Goal: Transaction & Acquisition: Purchase product/service

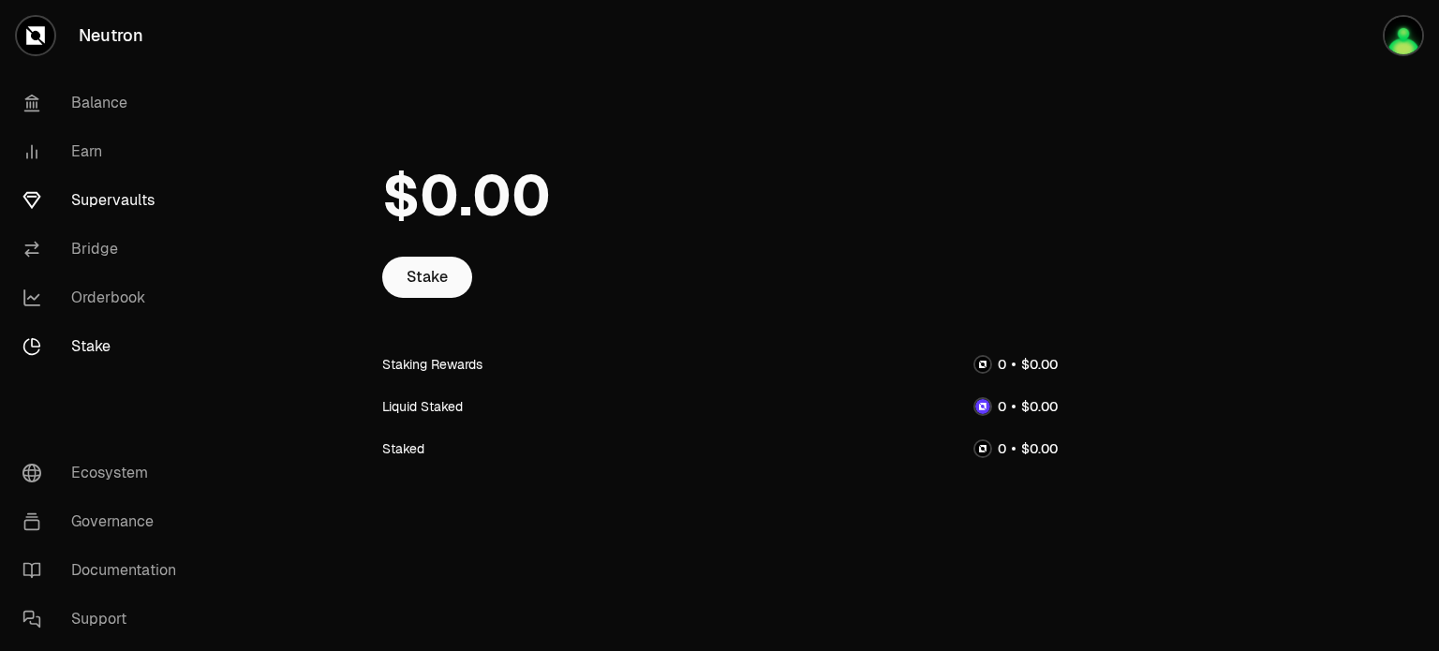
click at [146, 215] on link "Supervaults" at bounding box center [104, 200] width 195 height 49
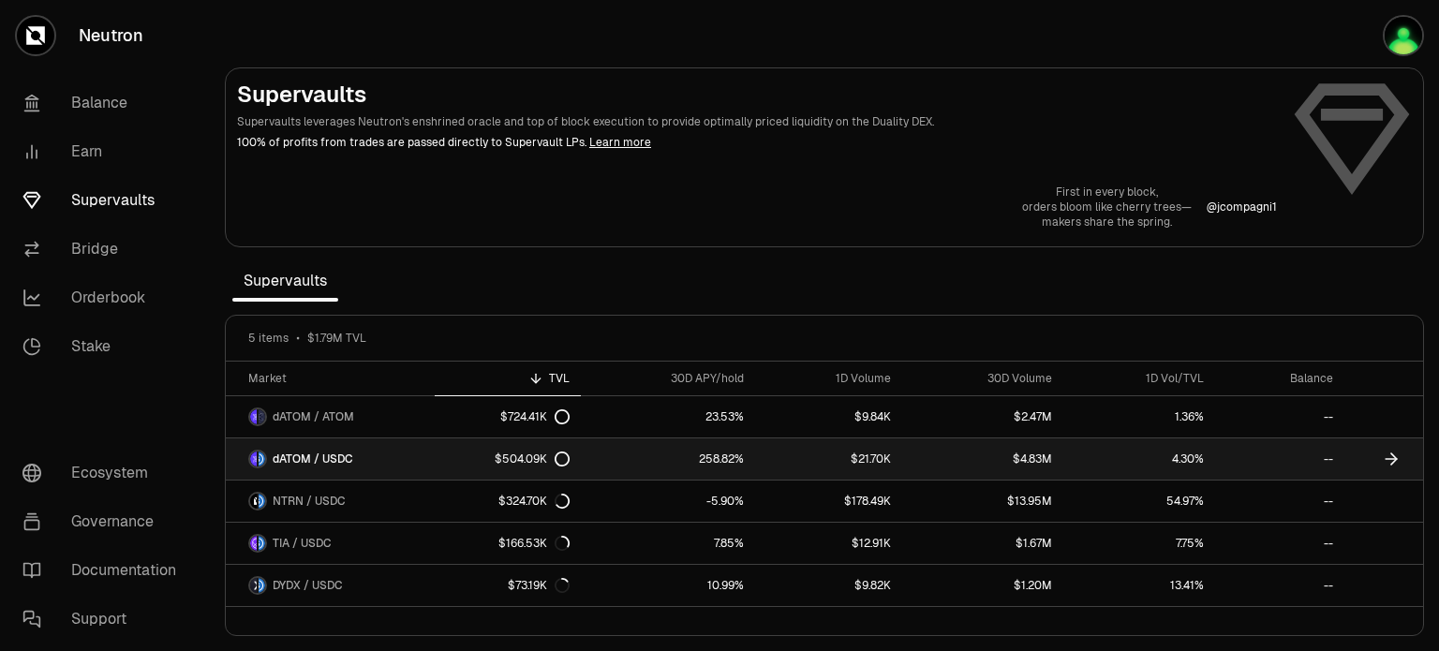
click at [1205, 462] on link "4.30%" at bounding box center [1140, 459] width 152 height 41
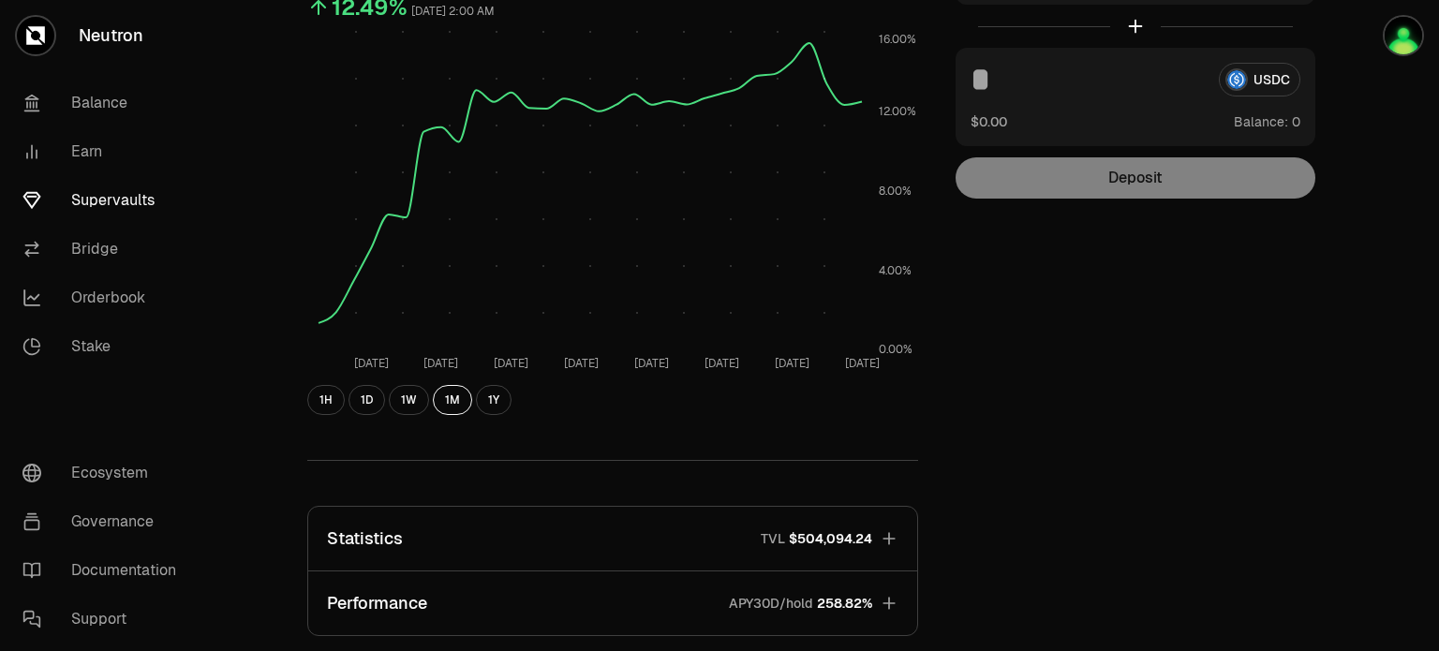
scroll to position [187, 0]
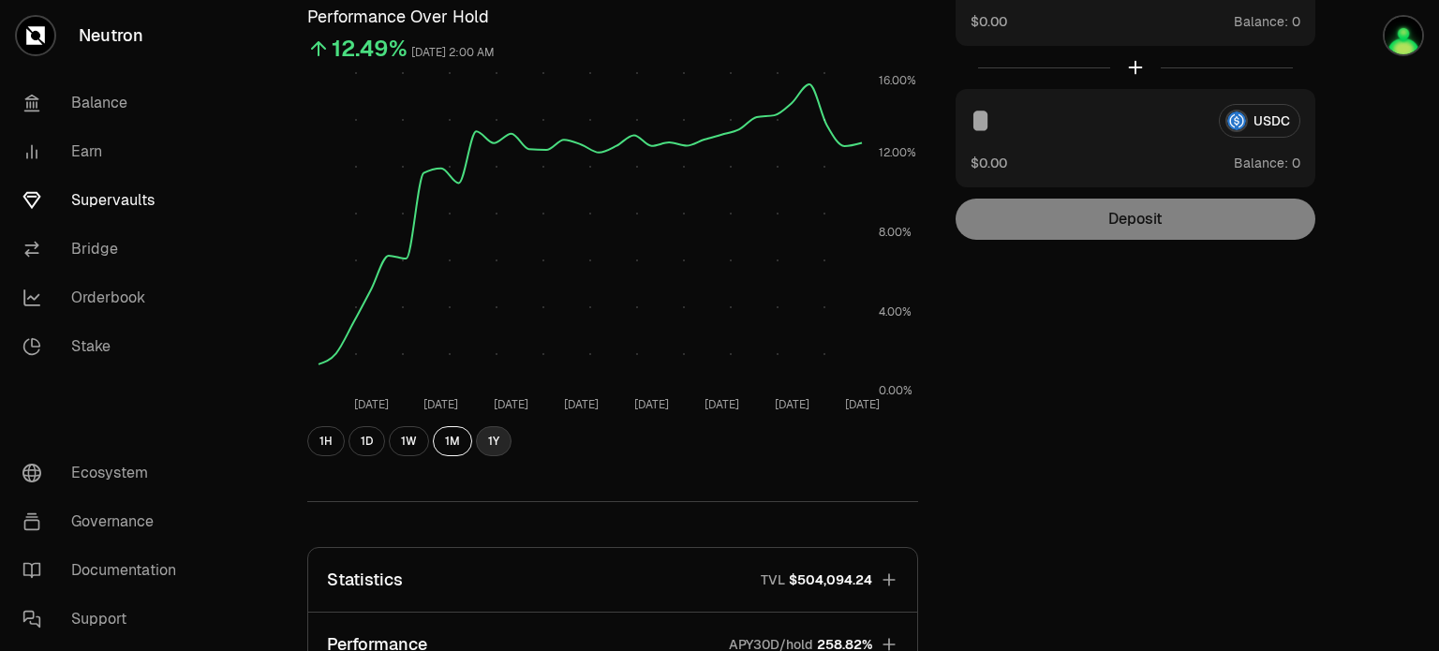
click at [487, 447] on button "1Y" at bounding box center [494, 441] width 36 height 30
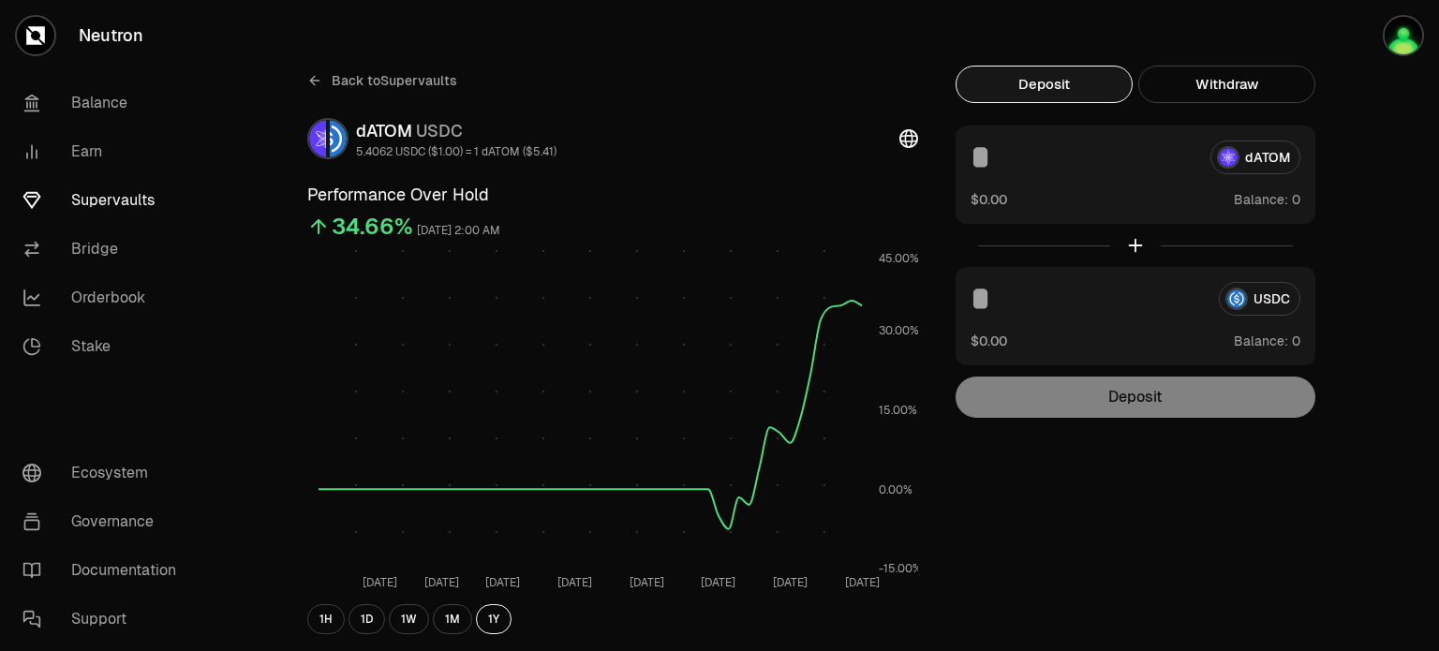
scroll to position [0, 0]
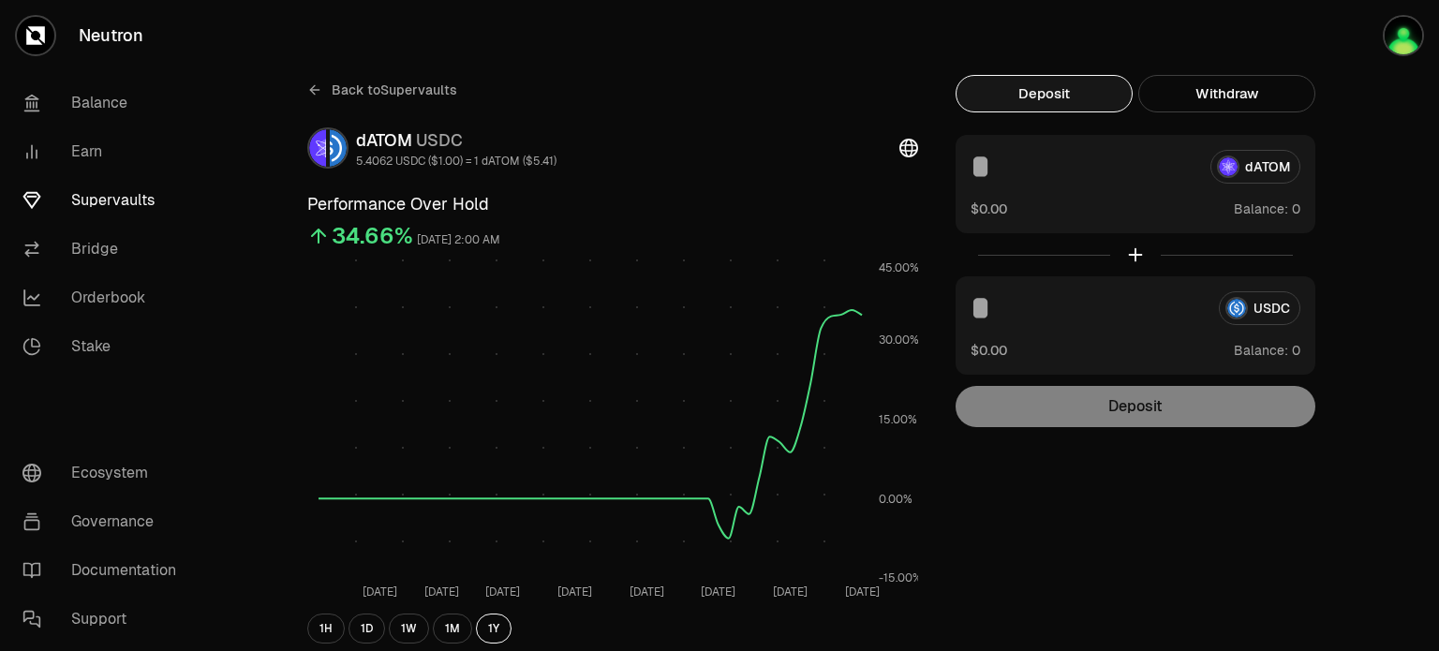
click at [1079, 174] on input at bounding box center [1083, 167] width 225 height 34
type input "***"
drag, startPoint x: 903, startPoint y: 78, endPoint x: 776, endPoint y: 194, distance: 172.5
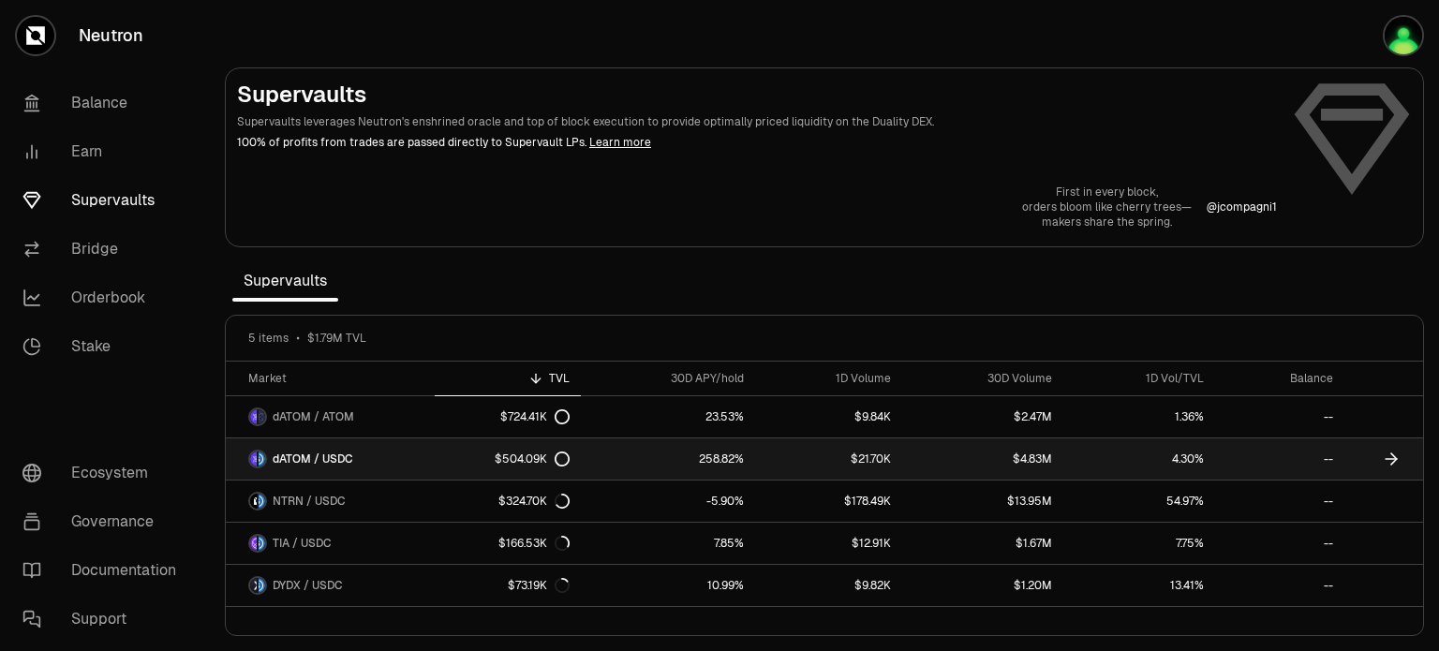
click at [730, 460] on link "258.82%" at bounding box center [668, 459] width 174 height 41
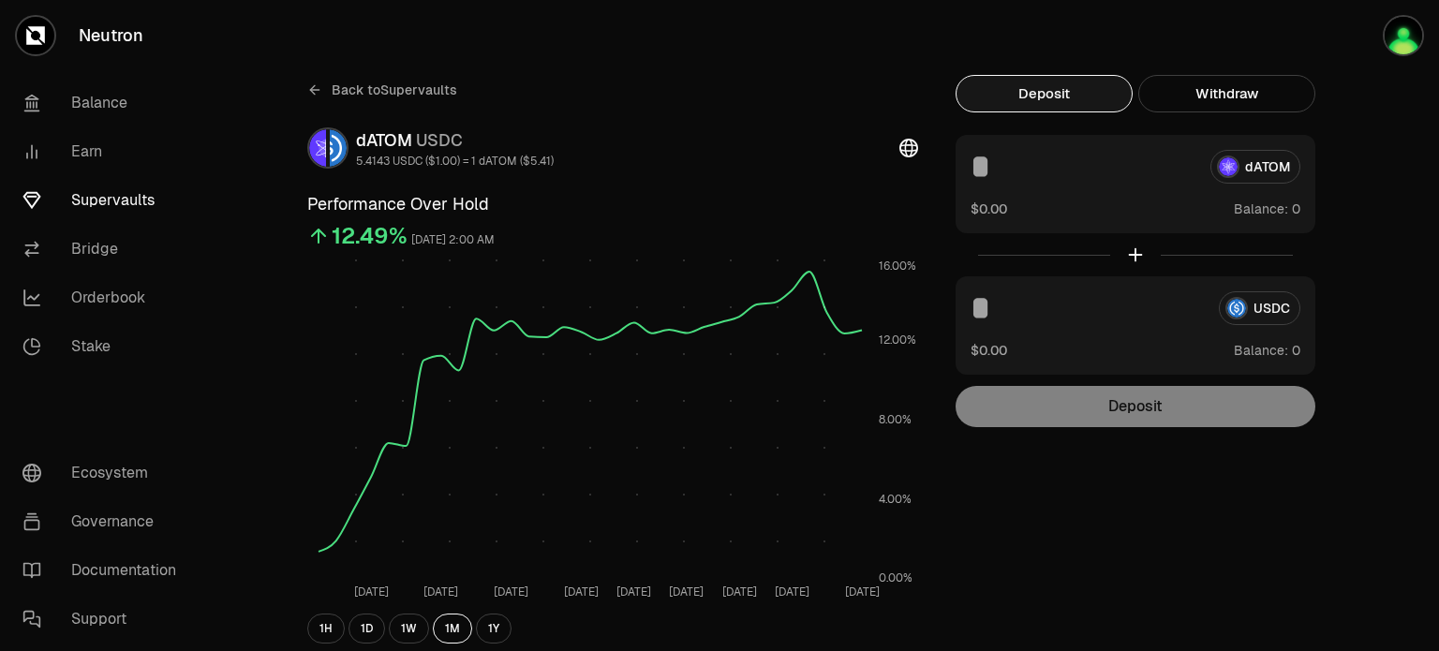
click at [1265, 169] on div "dATOM" at bounding box center [1136, 167] width 330 height 34
drag, startPoint x: 836, startPoint y: 175, endPoint x: 823, endPoint y: 171, distance: 13.9
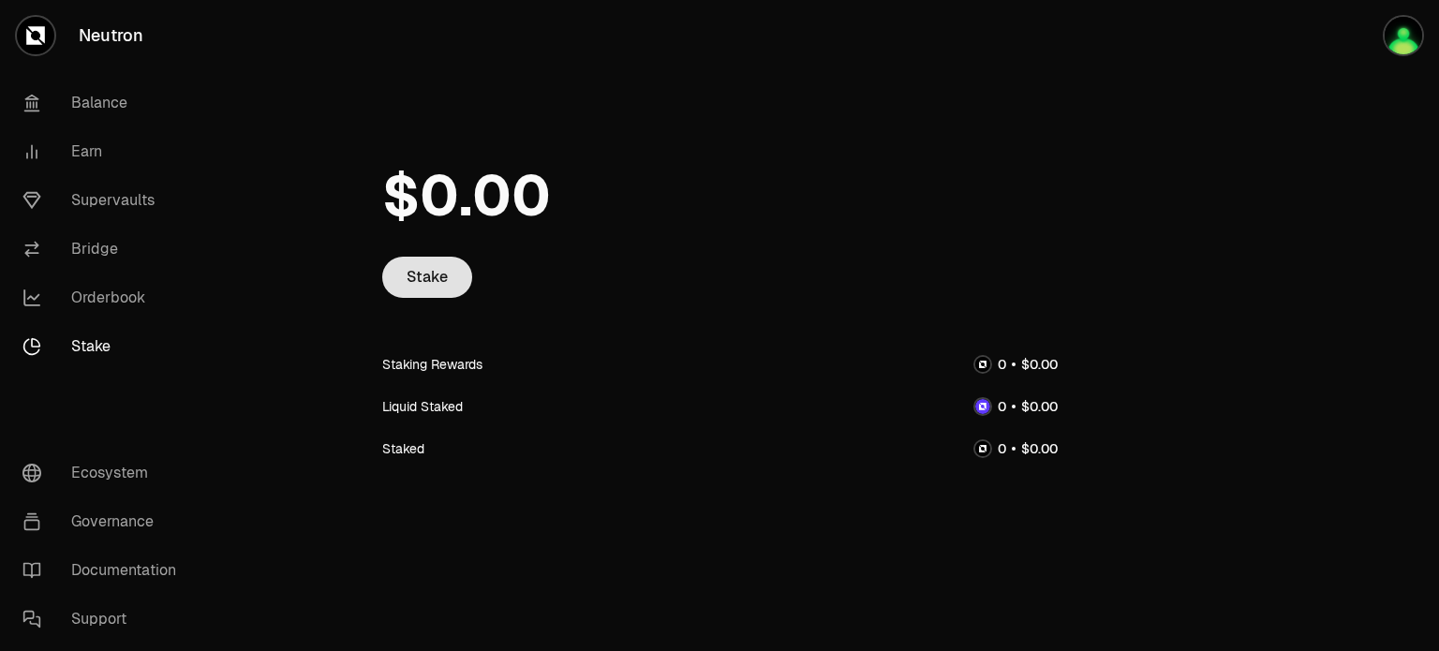
click at [442, 273] on link "Stake" at bounding box center [427, 277] width 90 height 41
